Goal: Task Accomplishment & Management: Complete application form

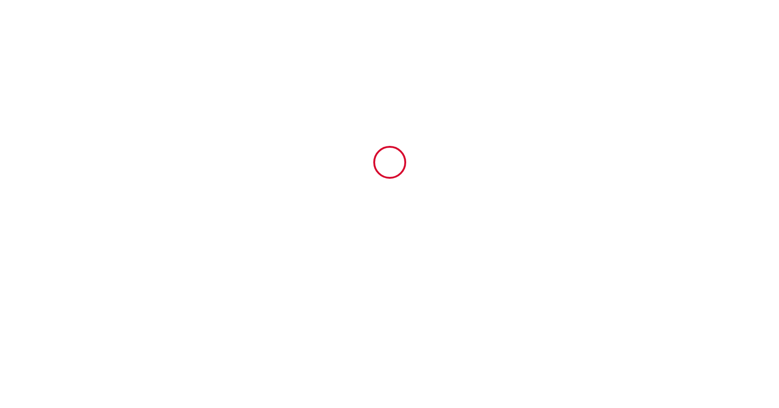
type input "4932461"
type input "Brise"
type input "[STREET_ADDRESS][PERSON_NAME]"
type input "97232"
type input "Les Anses [PERSON_NAME]"
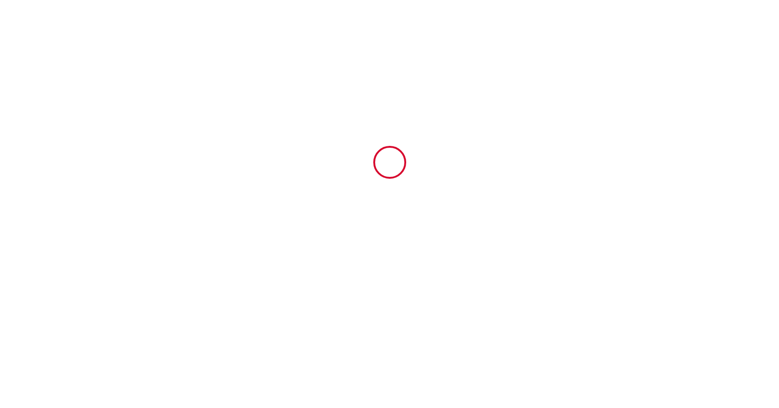
type input "[GEOGRAPHIC_DATA]"
type input "[DATE]"
type input "2"
type input "0"
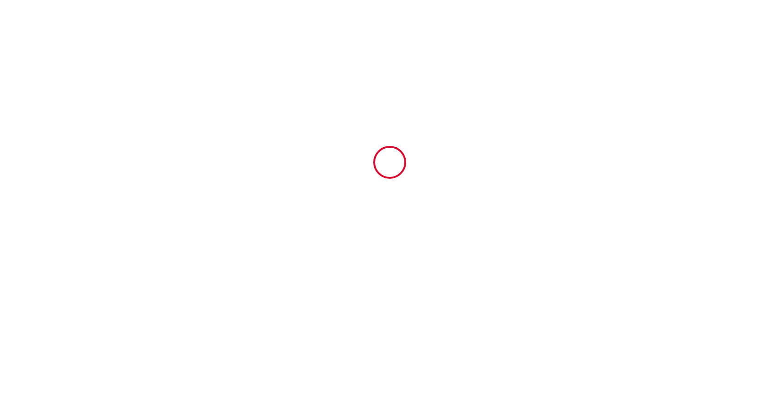
type input "450"
type input "848.7"
type input "RAMAEL"
type input "[PERSON_NAME]"
type input "370 Impasse la Maugée"
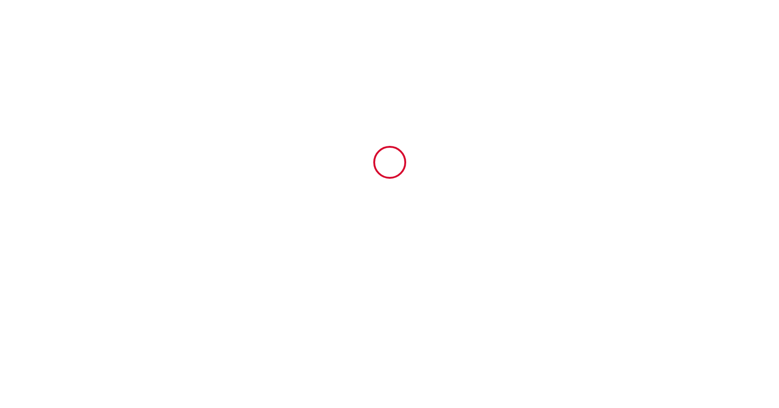
type input "97232"
type input "Le Lamentin"
type input "[GEOGRAPHIC_DATA]"
type input "[PERSON_NAME][EMAIL_ADDRESS][DOMAIN_NAME]"
type input "[PERSON_NAME]"
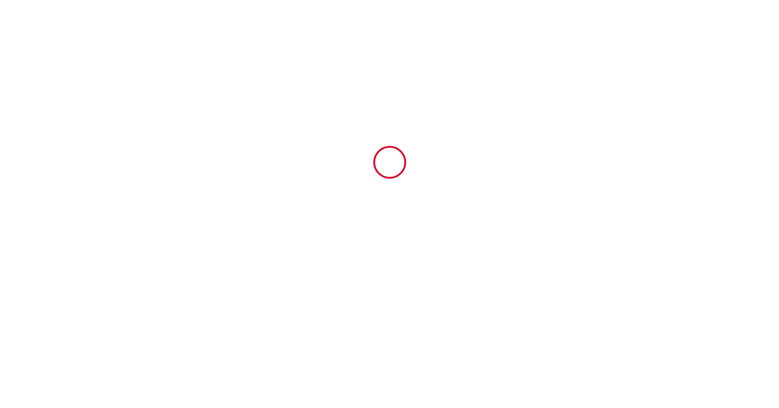
type input "ROY"
type input "[STREET_ADDRESS]"
type input "G6V 3R8"
type input "Levis"
type input "[EMAIL_ADDRESS][DOMAIN_NAME]"
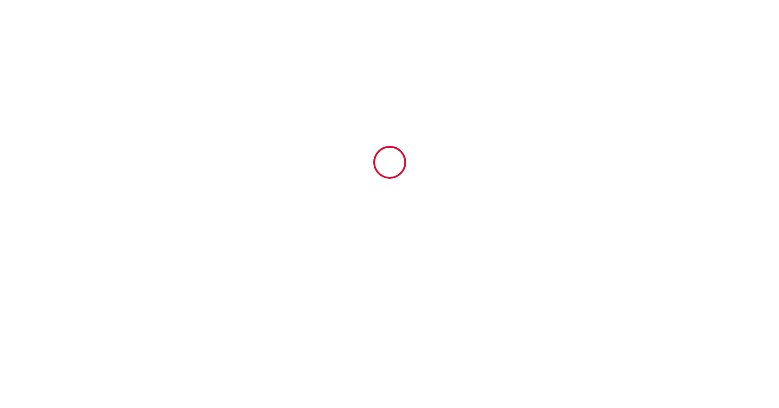
type input "5819975392"
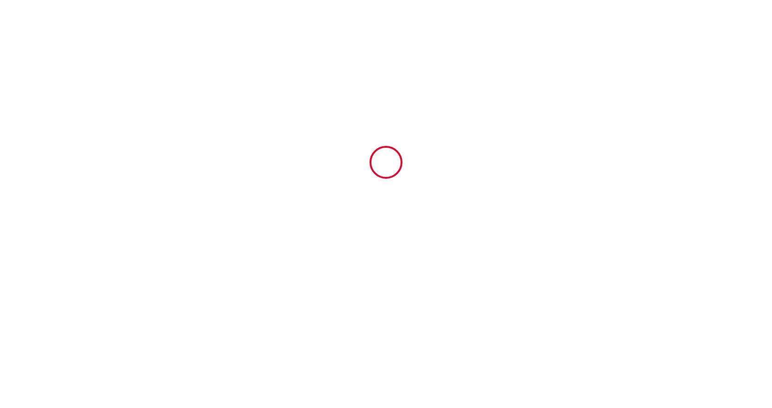
select select "CA"
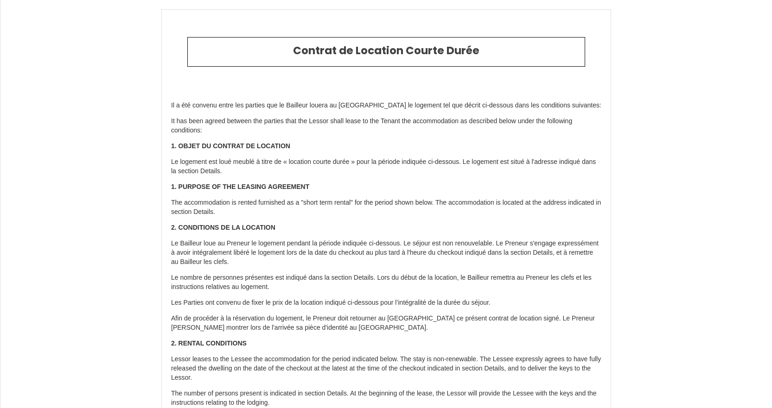
type input "[PHONE_NUMBER]"
